Goal: Task Accomplishment & Management: Manage account settings

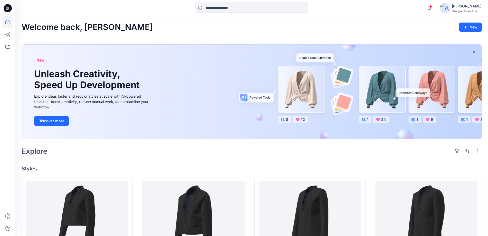
click at [9, 12] on icon at bounding box center [8, 8] width 8 height 8
click at [4, 48] on icon at bounding box center [7, 46] width 11 height 11
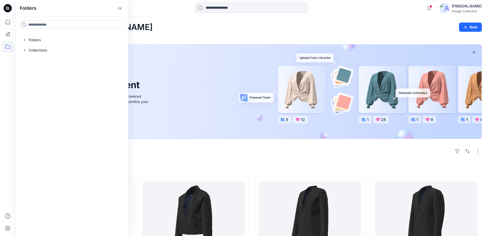
click at [467, 11] on div "Design Collective" at bounding box center [467, 11] width 30 height 4
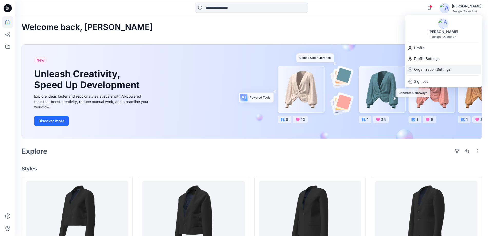
click at [426, 69] on p "Organization Settings" at bounding box center [432, 70] width 36 height 10
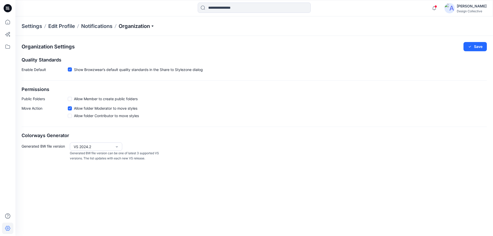
click at [143, 23] on p "Organization" at bounding box center [137, 26] width 36 height 7
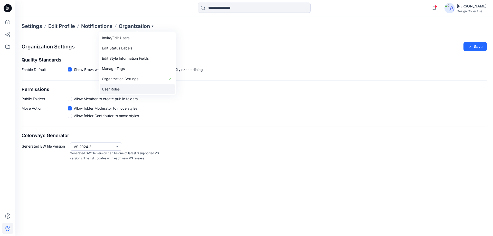
click at [120, 91] on link "User Roles" at bounding box center [137, 89] width 75 height 10
